Goal: Transaction & Acquisition: Book appointment/travel/reservation

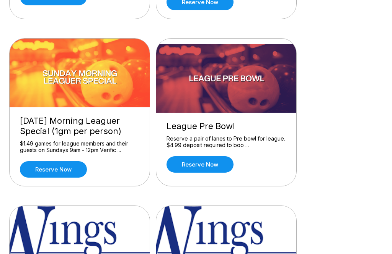
scroll to position [715, 0]
click at [197, 169] on link "Reserve now" at bounding box center [199, 164] width 67 height 16
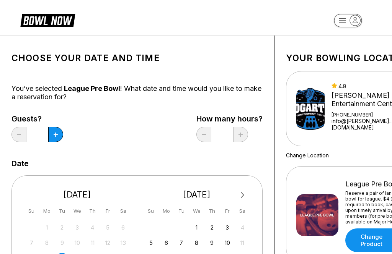
click at [57, 138] on button at bounding box center [55, 134] width 15 height 15
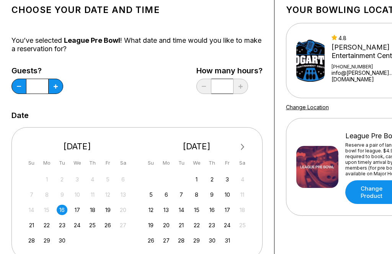
scroll to position [50, 0]
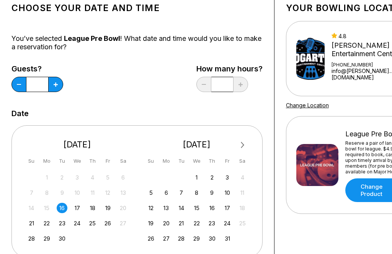
click at [61, 209] on div "16" at bounding box center [62, 208] width 10 height 10
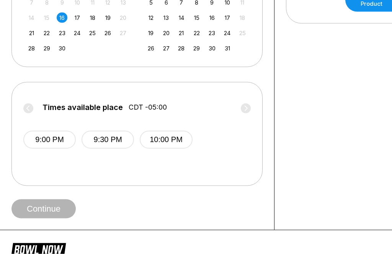
scroll to position [242, 0]
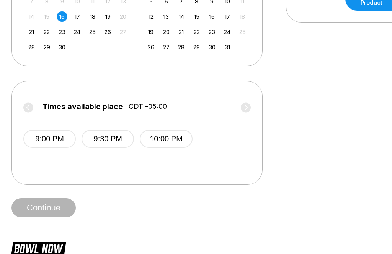
click at [64, 20] on div "16" at bounding box center [62, 16] width 10 height 10
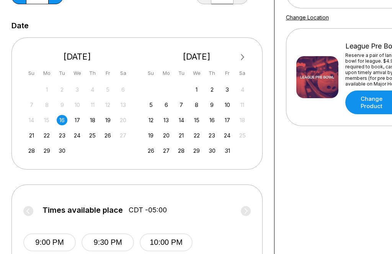
scroll to position [138, 0]
click at [77, 119] on div "17" at bounding box center [77, 121] width 10 height 10
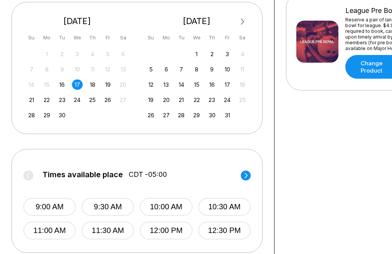
scroll to position [163, 0]
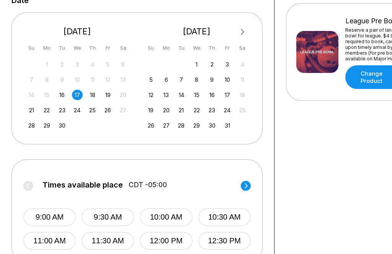
click at [93, 98] on div "18" at bounding box center [92, 95] width 10 height 10
click at [107, 98] on div "19" at bounding box center [108, 95] width 10 height 10
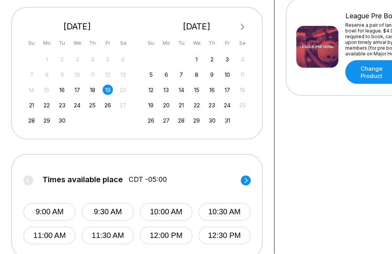
scroll to position [176, 0]
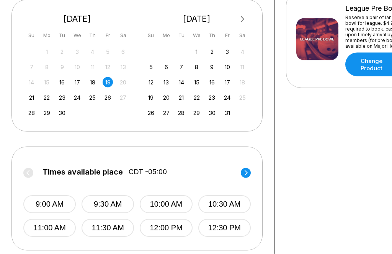
click at [31, 98] on div "21" at bounding box center [31, 98] width 10 height 10
click at [47, 96] on div "22" at bounding box center [47, 97] width 10 height 10
click at [63, 96] on div "23" at bounding box center [62, 97] width 10 height 10
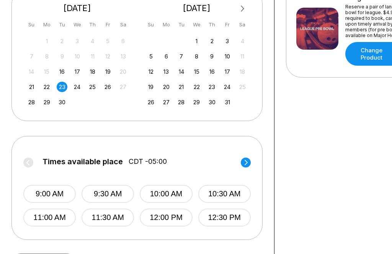
scroll to position [188, 0]
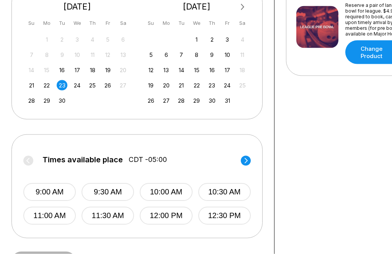
click at [62, 72] on div "16" at bounding box center [62, 70] width 10 height 10
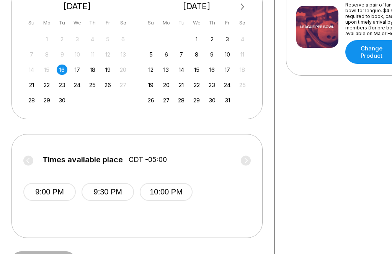
click at [31, 156] on label "Times available place CDT -05:00" at bounding box center [136, 162] width 227 height 12
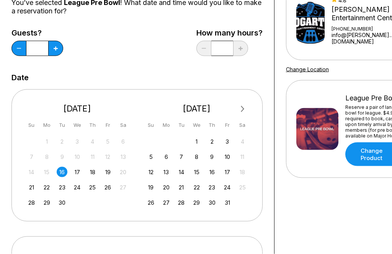
click at [17, 48] on icon at bounding box center [19, 48] width 4 height 1
type input "*"
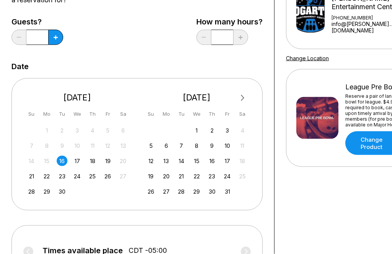
scroll to position [102, 0]
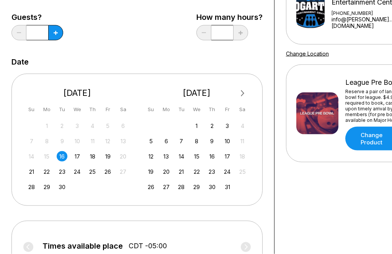
click at [46, 173] on div "22" at bounding box center [47, 172] width 10 height 10
click at [61, 169] on div "23" at bounding box center [62, 171] width 10 height 10
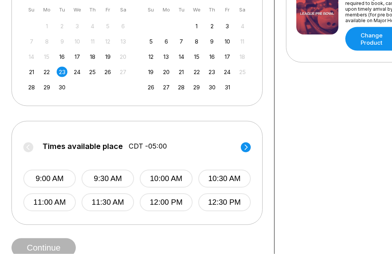
scroll to position [202, 0]
click at [77, 73] on div "24" at bounding box center [77, 72] width 10 height 10
click at [94, 72] on div "25" at bounding box center [92, 72] width 10 height 10
click at [105, 71] on div "26" at bounding box center [108, 72] width 10 height 10
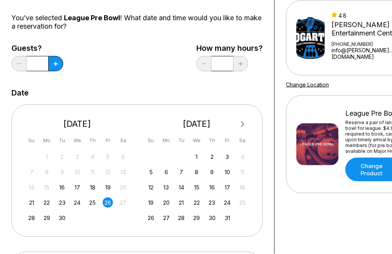
scroll to position [71, 0]
click at [60, 185] on div "16" at bounding box center [62, 187] width 10 height 10
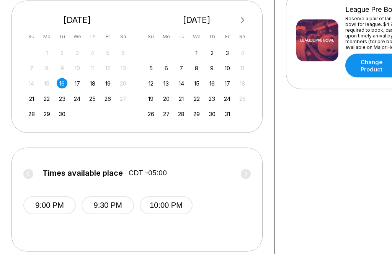
scroll to position [175, 0]
click at [225, 52] on div "3" at bounding box center [227, 52] width 10 height 10
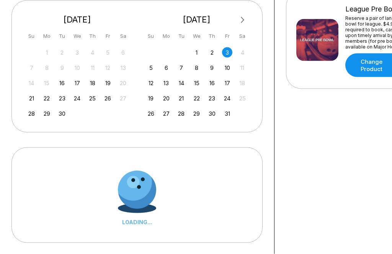
scroll to position [176, 0]
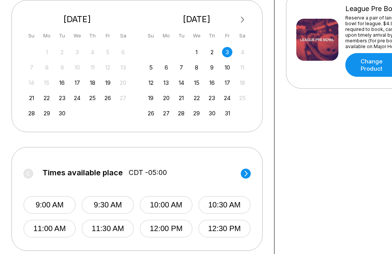
click at [208, 52] on div "2" at bounding box center [212, 52] width 10 height 10
click at [200, 54] on div "1" at bounding box center [196, 52] width 10 height 10
click at [31, 97] on div "21" at bounding box center [31, 98] width 10 height 10
click at [51, 93] on div "21 22 23 24 25 26 27" at bounding box center [77, 97] width 104 height 11
click at [49, 96] on div "22" at bounding box center [47, 98] width 10 height 10
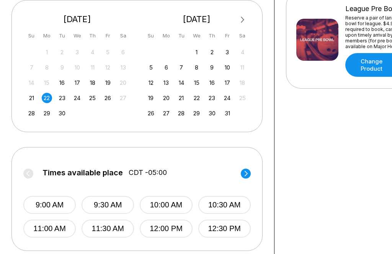
click at [65, 97] on div "23" at bounding box center [62, 98] width 10 height 10
click at [79, 93] on div "24" at bounding box center [77, 98] width 10 height 10
click at [109, 98] on div "26" at bounding box center [108, 98] width 10 height 10
click at [62, 83] on div "16" at bounding box center [62, 83] width 10 height 10
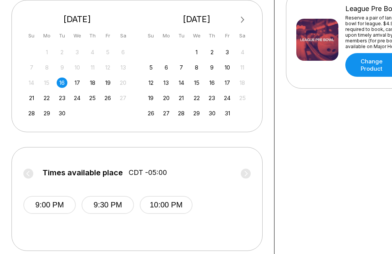
click at [75, 84] on div "17" at bounding box center [77, 83] width 10 height 10
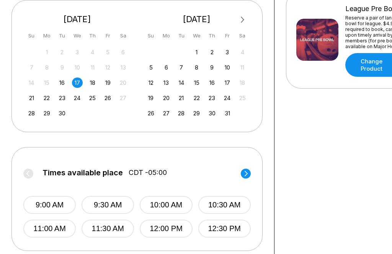
click at [246, 174] on icon at bounding box center [245, 173] width 3 height 5
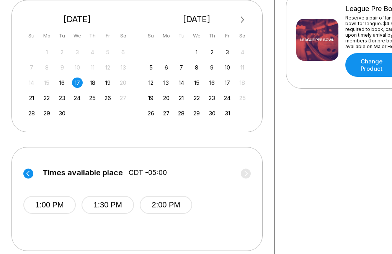
click at [91, 82] on div "18" at bounding box center [92, 83] width 10 height 10
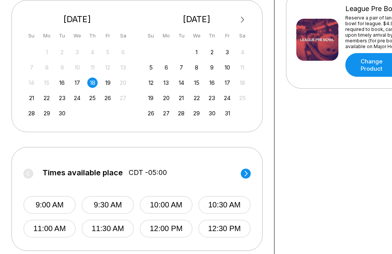
click at [243, 172] on circle at bounding box center [246, 174] width 10 height 10
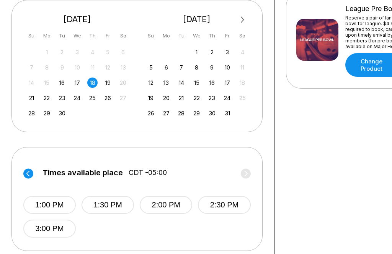
click at [107, 81] on div "19" at bounding box center [108, 83] width 10 height 10
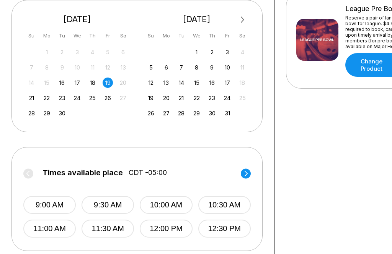
click at [29, 93] on div "21" at bounding box center [31, 98] width 10 height 10
click at [243, 173] on circle at bounding box center [246, 174] width 10 height 10
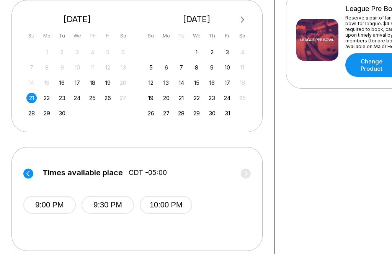
click at [29, 172] on circle at bounding box center [28, 174] width 10 height 10
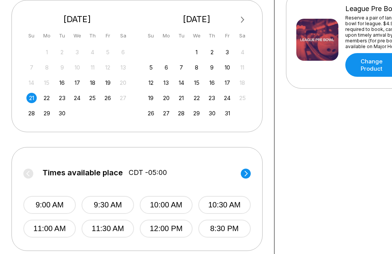
click at [32, 113] on div "28" at bounding box center [31, 113] width 10 height 10
click at [63, 115] on div "30" at bounding box center [62, 113] width 10 height 10
click at [249, 169] on icon at bounding box center [246, 174] width 10 height 10
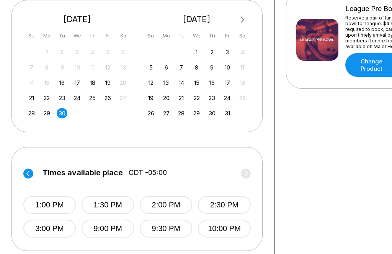
click at [60, 81] on div "16" at bounding box center [62, 83] width 10 height 10
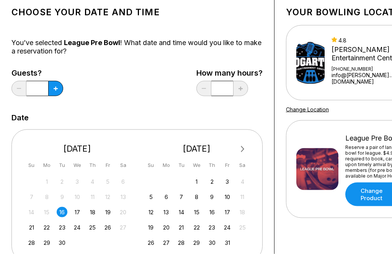
scroll to position [0, 0]
